Goal: Browse casually: Explore the website without a specific task or goal

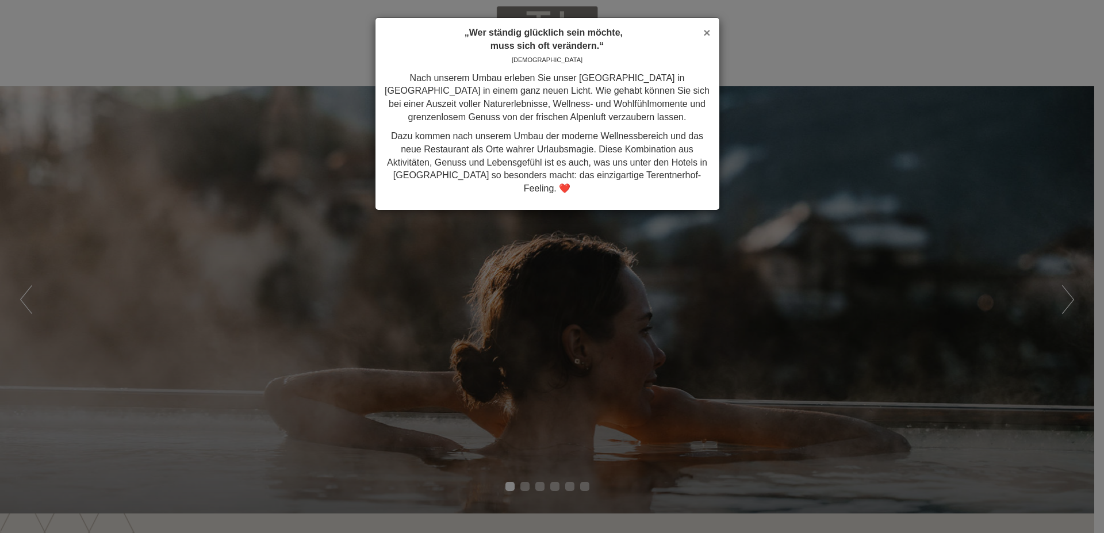
click at [708, 28] on span "×" at bounding box center [706, 32] width 7 height 13
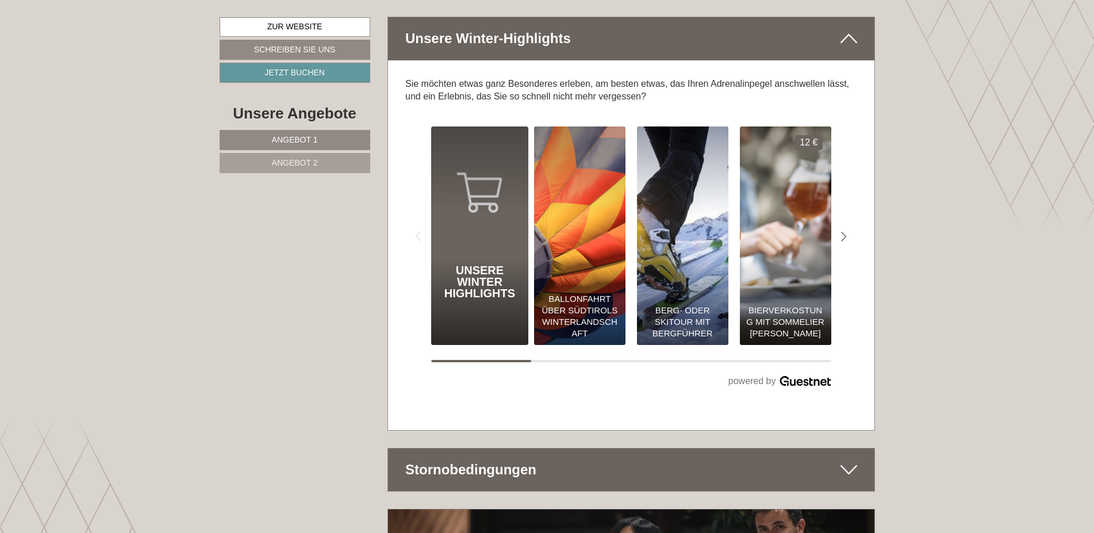
scroll to position [5462, 0]
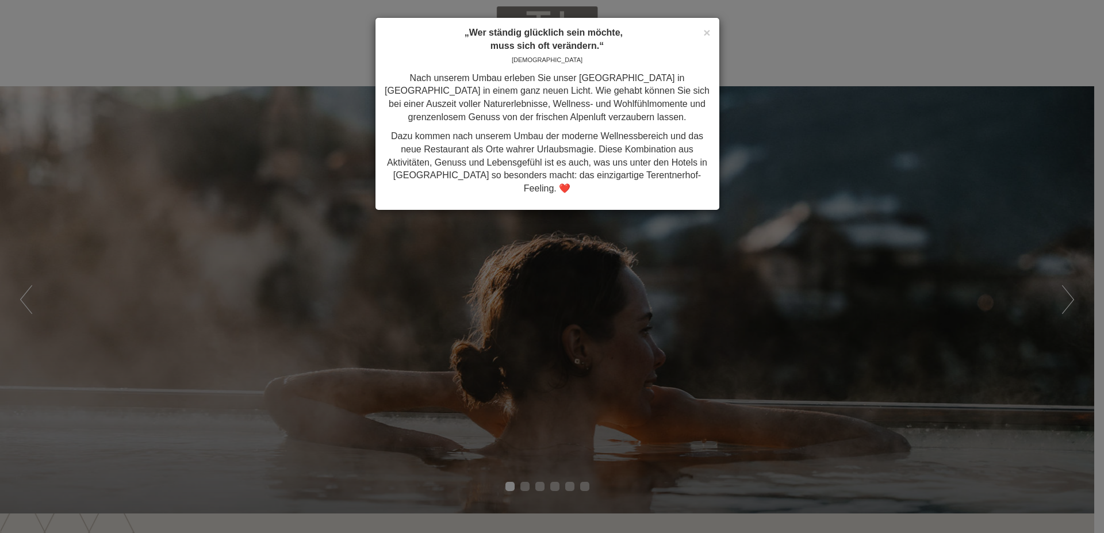
click at [709, 23] on div "× „Wer ständig glücklich sein möchte, muss sich oft verändern.“ Konfuzius Nach …" at bounding box center [547, 114] width 344 height 192
click at [708, 33] on span "×" at bounding box center [706, 32] width 7 height 13
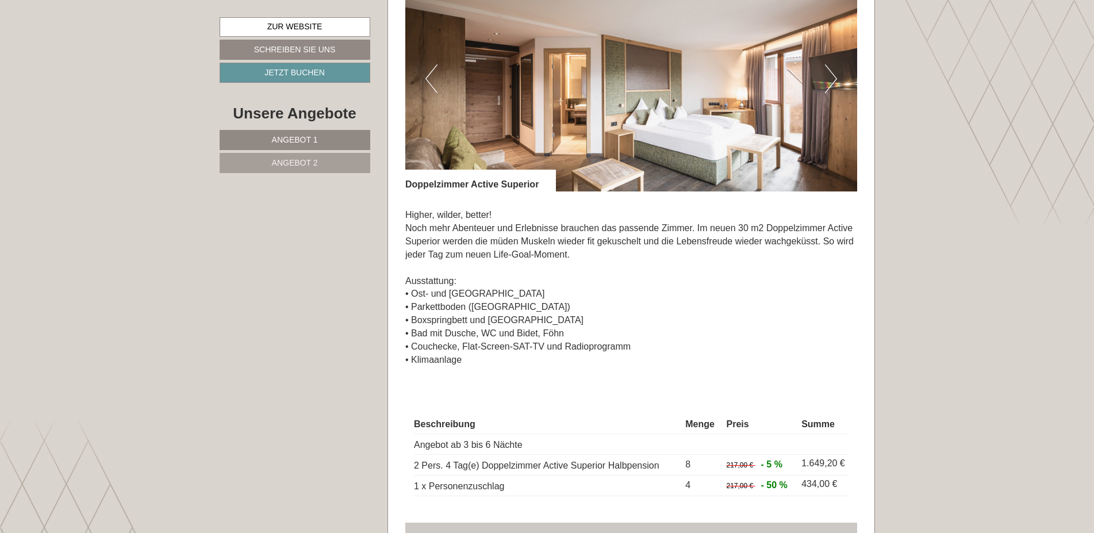
scroll to position [1720, 0]
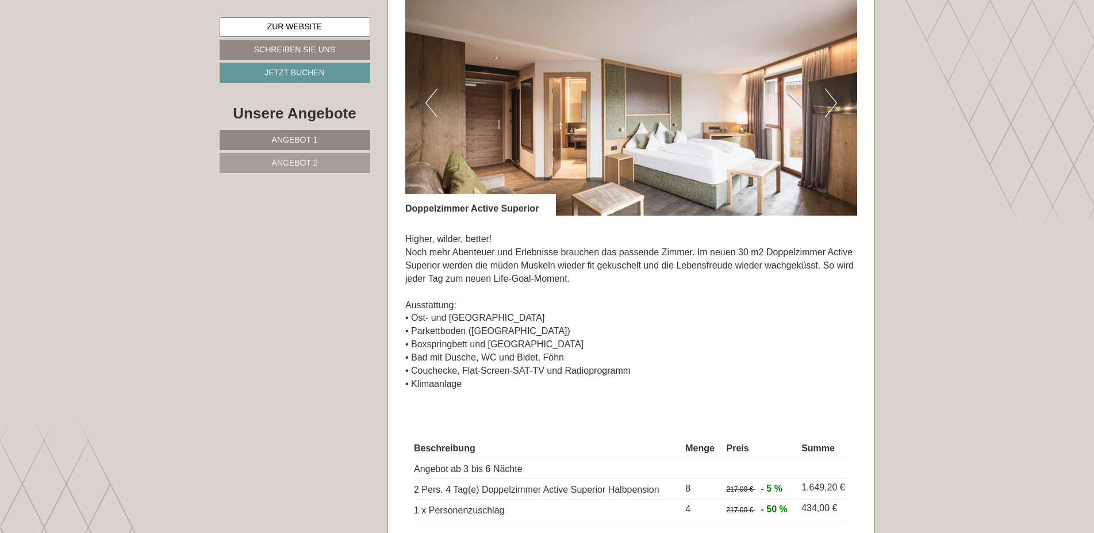
click at [833, 105] on button "Next" at bounding box center [831, 103] width 12 height 29
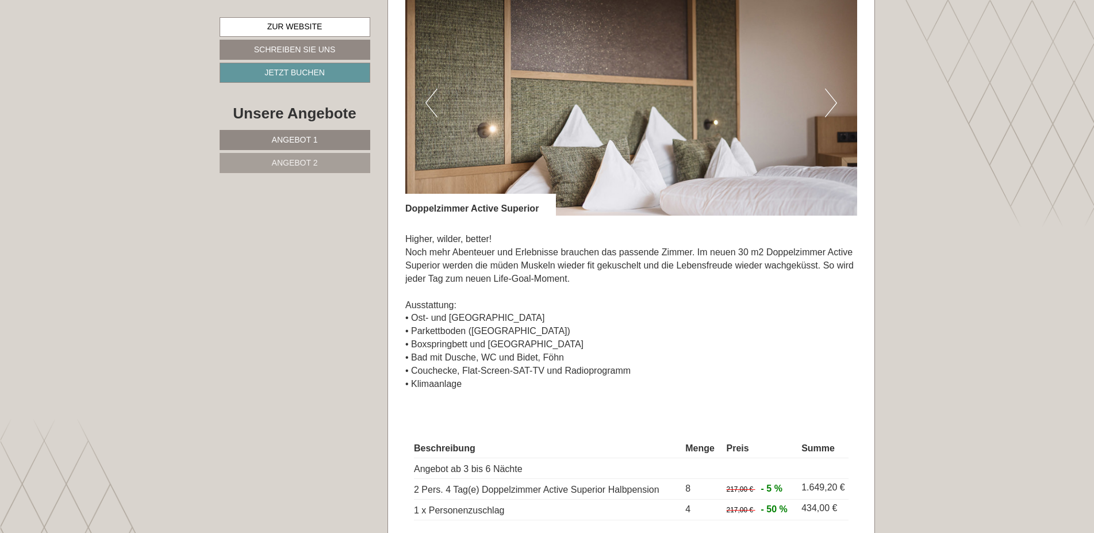
click at [833, 105] on button "Next" at bounding box center [831, 103] width 12 height 29
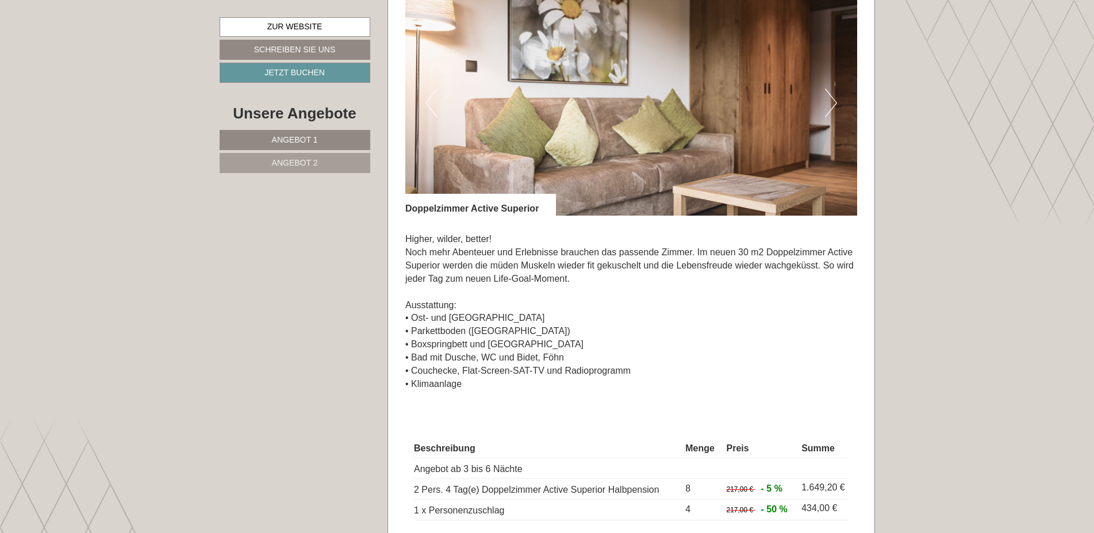
click at [833, 105] on button "Next" at bounding box center [831, 103] width 12 height 29
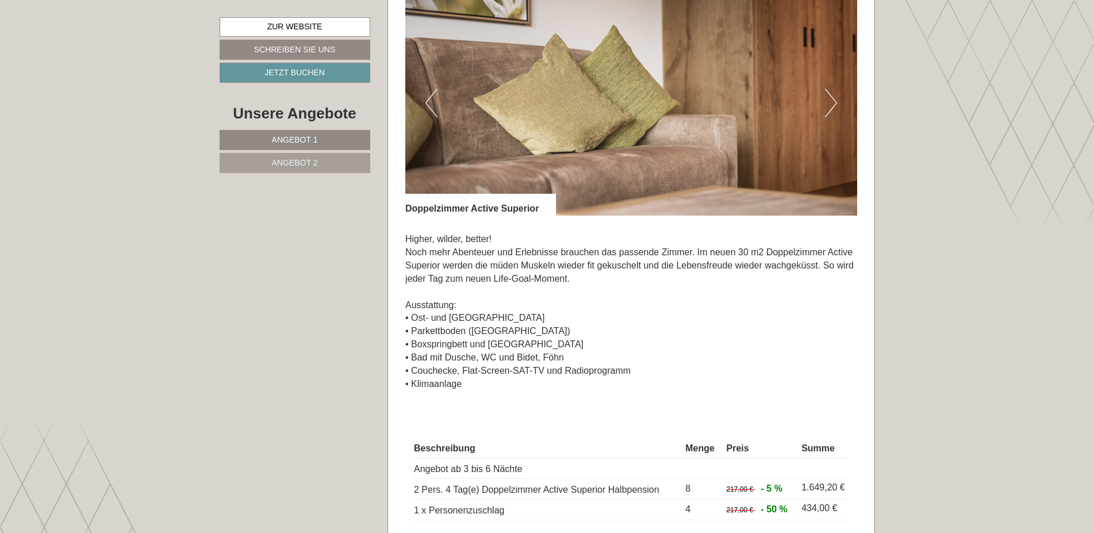
click at [832, 105] on button "Next" at bounding box center [831, 103] width 12 height 29
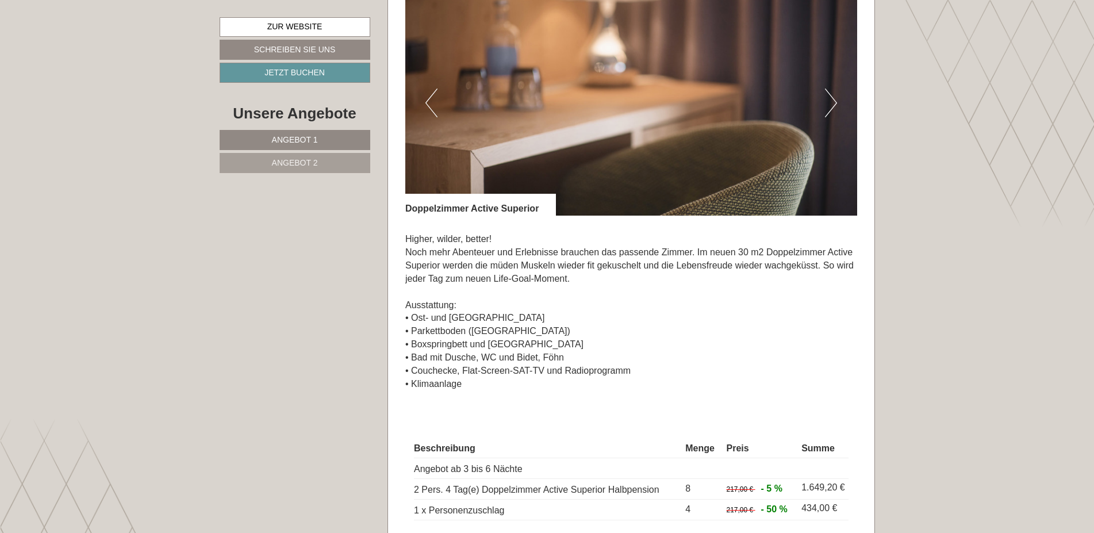
click at [832, 102] on button "Next" at bounding box center [831, 103] width 12 height 29
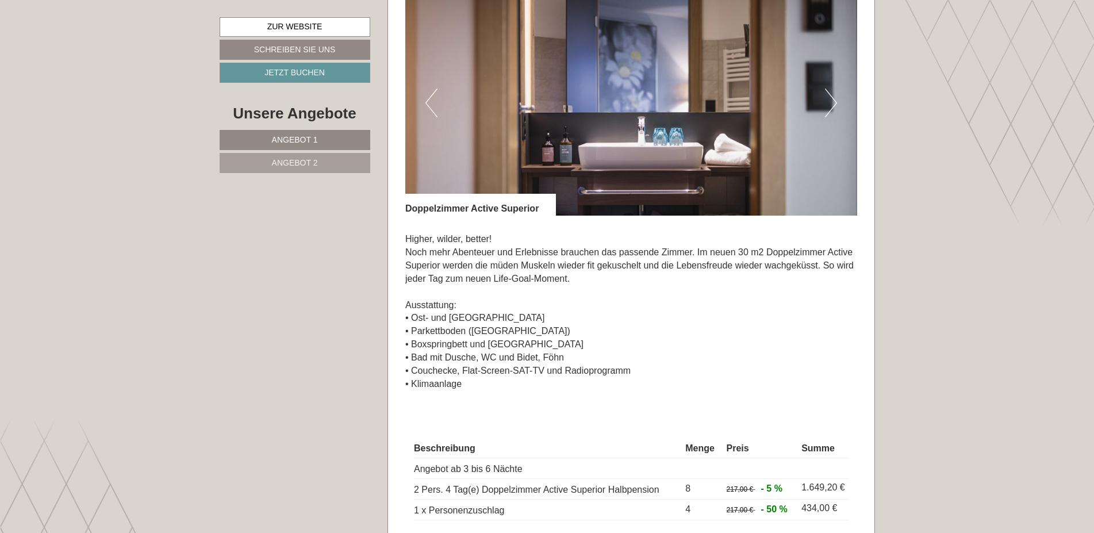
click at [832, 102] on button "Next" at bounding box center [831, 103] width 12 height 29
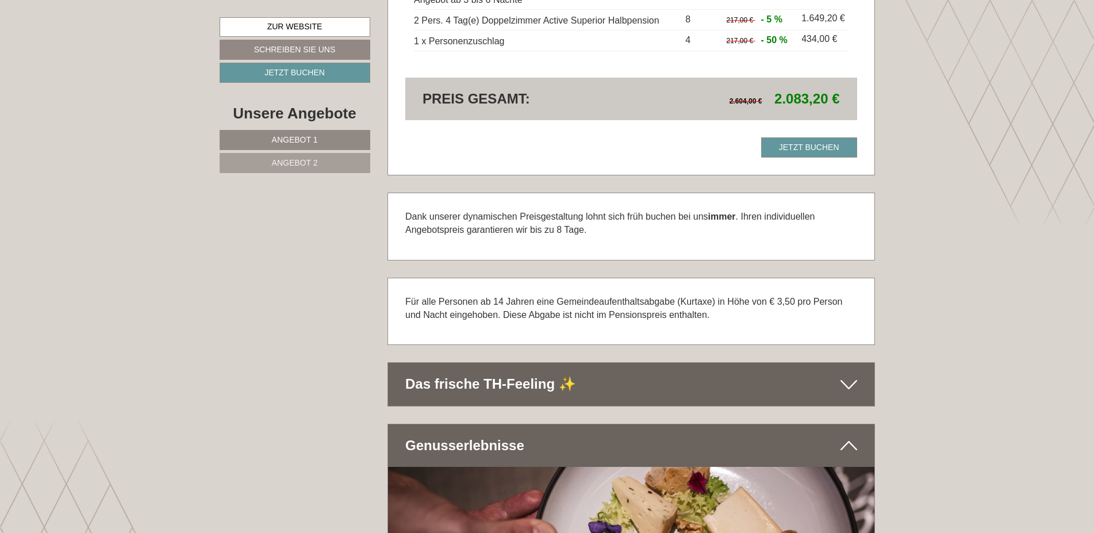
scroll to position [2346, 0]
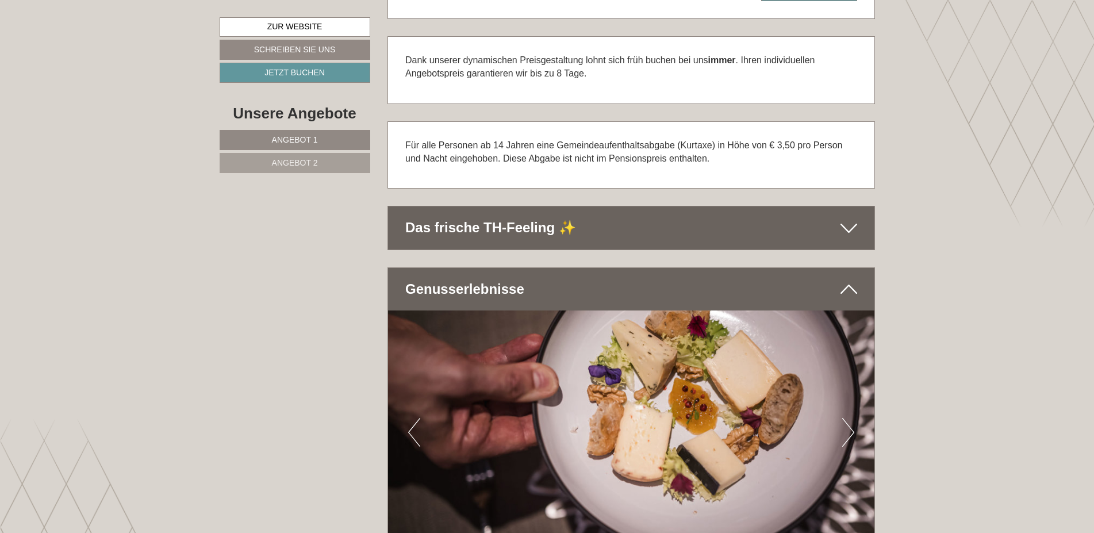
click at [738, 227] on div "Das frische TH-Feeling ✨" at bounding box center [631, 227] width 486 height 43
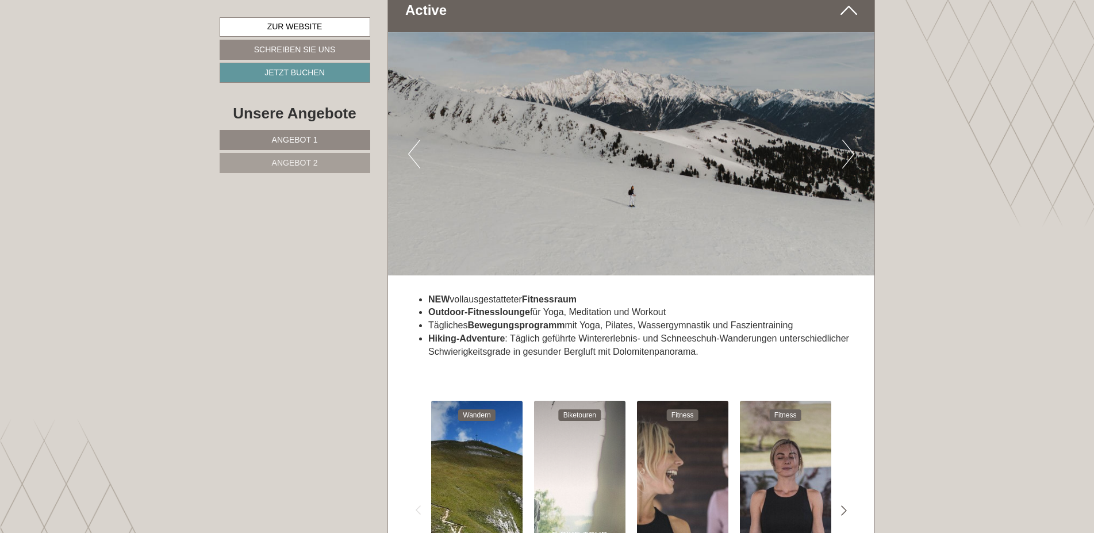
scroll to position [4516, 0]
